Goal: Entertainment & Leisure: Consume media (video, audio)

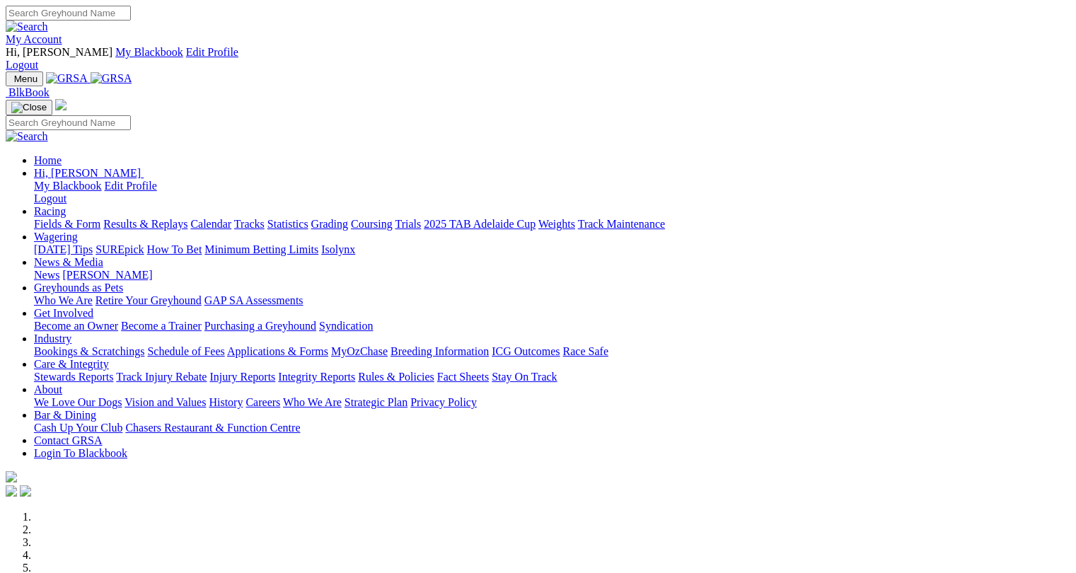
click at [175, 218] on link "Results & Replays" at bounding box center [145, 224] width 84 height 12
